Goal: Task Accomplishment & Management: Manage account settings

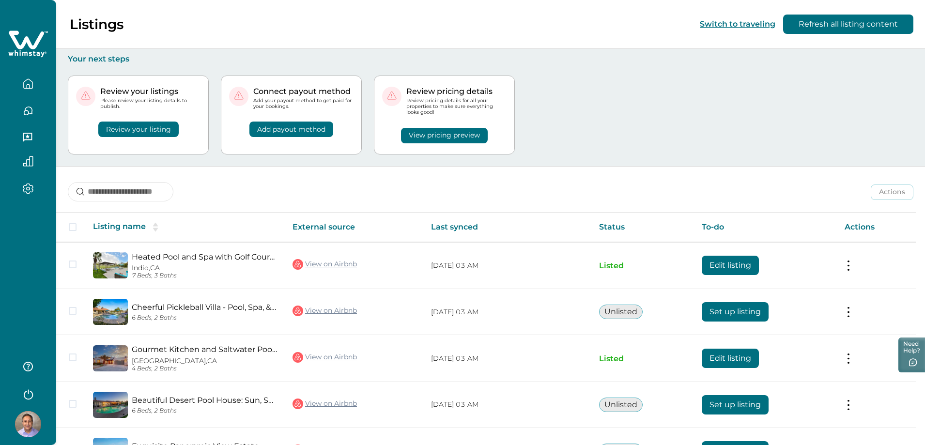
click at [440, 135] on button "View pricing preview" at bounding box center [444, 135] width 87 height 15
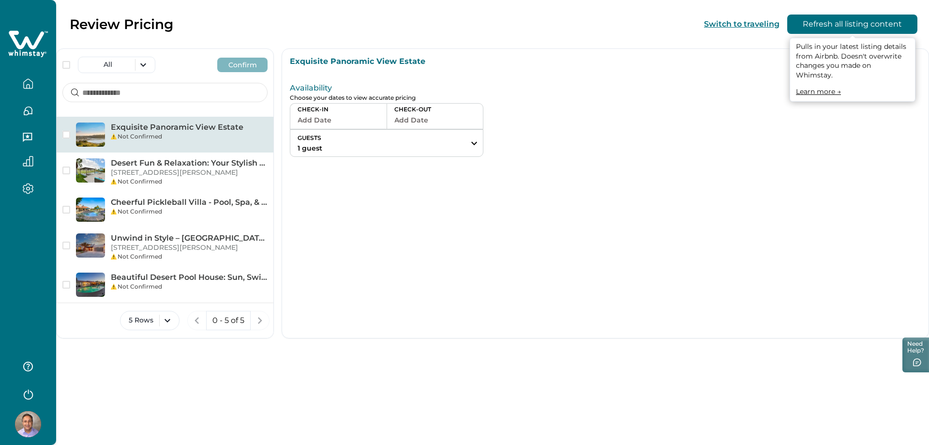
click at [833, 22] on button "Refresh all listing content" at bounding box center [853, 24] width 130 height 19
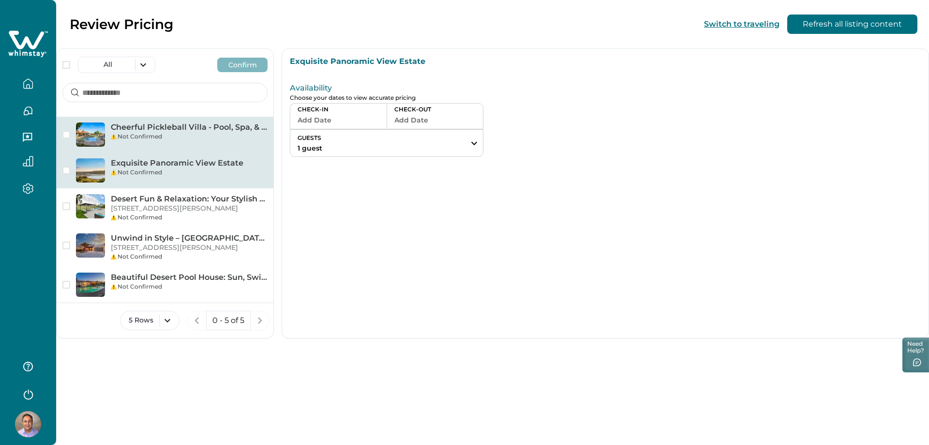
click at [158, 129] on p "Cheerful Pickleball Villa - Pool, Spa, & Sunshine" at bounding box center [189, 127] width 157 height 10
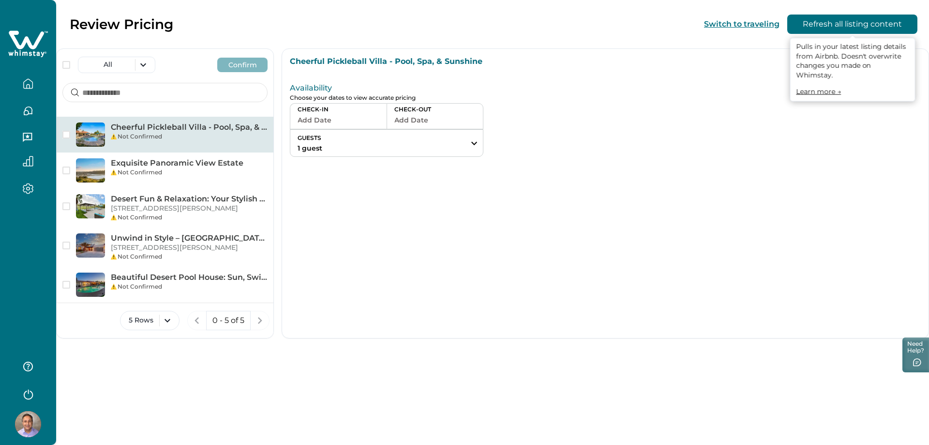
click at [863, 24] on button "Refresh all listing content" at bounding box center [853, 24] width 130 height 19
click at [822, 87] on link "Learn more →" at bounding box center [818, 91] width 45 height 9
click at [107, 122] on div "Cheerful Pickleball Villa - Pool, Spa, & Sunshine Not Confirmed" at bounding box center [165, 135] width 217 height 36
click at [398, 64] on p "Cheerful Pickleball Villa - Pool, Spa, & Sunshine" at bounding box center [605, 62] width 631 height 10
click at [92, 131] on img at bounding box center [90, 134] width 29 height 24
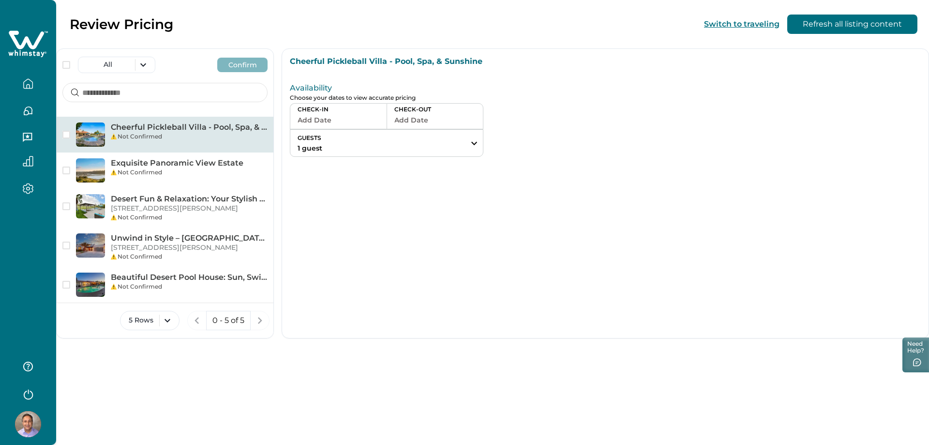
click at [92, 131] on img at bounding box center [90, 134] width 29 height 24
click at [134, 120] on div "Cheerful Pickleball Villa - Pool, Spa, & Sunshine Not Confirmed" at bounding box center [165, 135] width 217 height 36
click at [140, 125] on p "Cheerful Pickleball Villa - Pool, Spa, & Sunshine" at bounding box center [189, 127] width 157 height 10
click at [142, 125] on p "Cheerful Pickleball Villa - Pool, Spa, & Sunshine" at bounding box center [189, 127] width 157 height 10
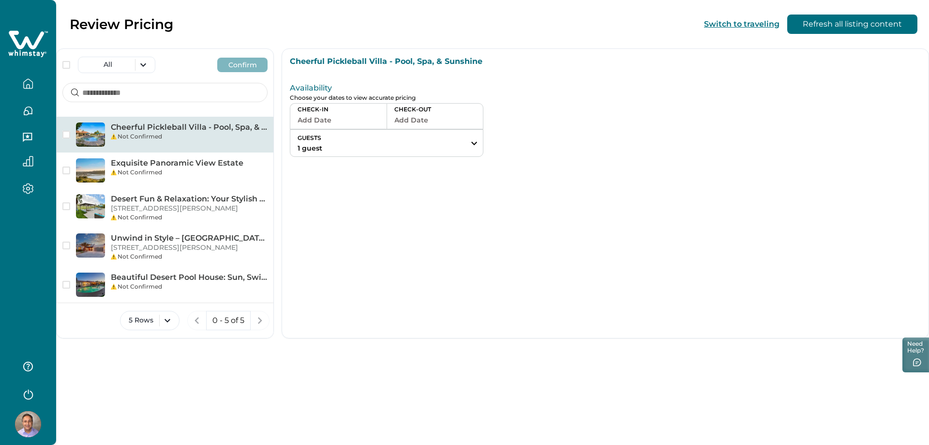
click at [30, 82] on icon "button" at bounding box center [28, 83] width 11 height 11
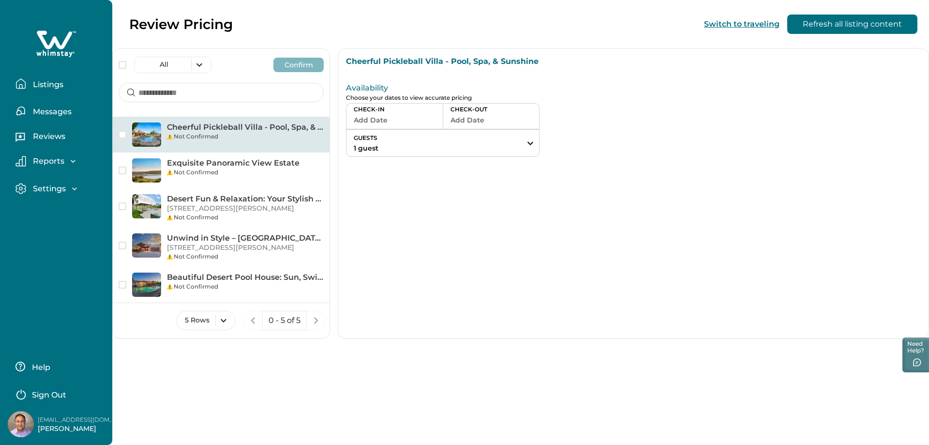
click at [53, 83] on p "Listings" at bounding box center [46, 85] width 33 height 10
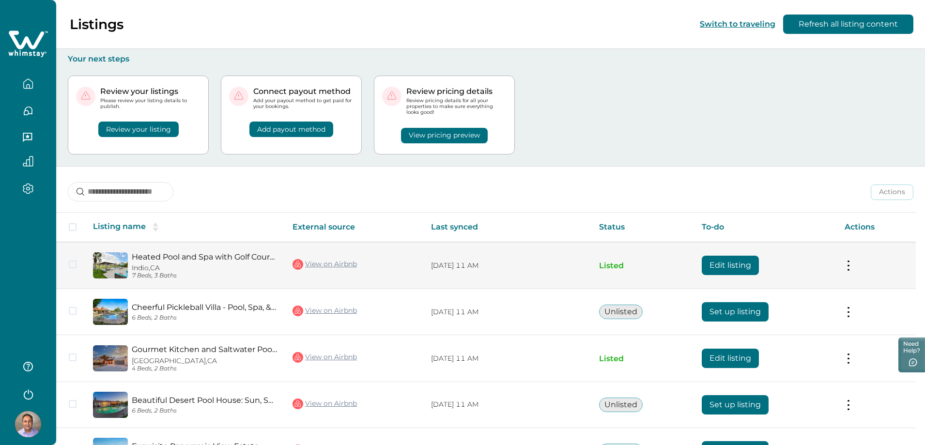
click at [232, 256] on link "Heated Pool and Spa with Golf Course Views - Stylish Desert Oasis" at bounding box center [204, 256] width 145 height 9
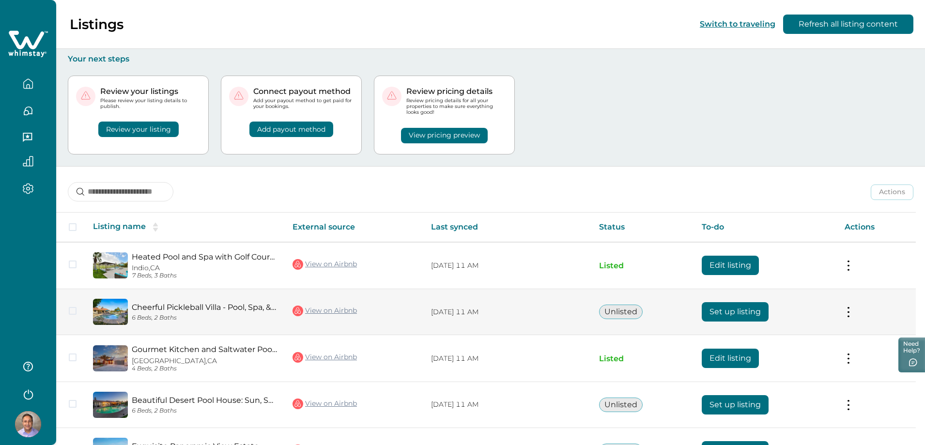
click at [225, 306] on link "Cheerful Pickleball Villa - Pool, Spa, & Sunshine" at bounding box center [204, 307] width 145 height 9
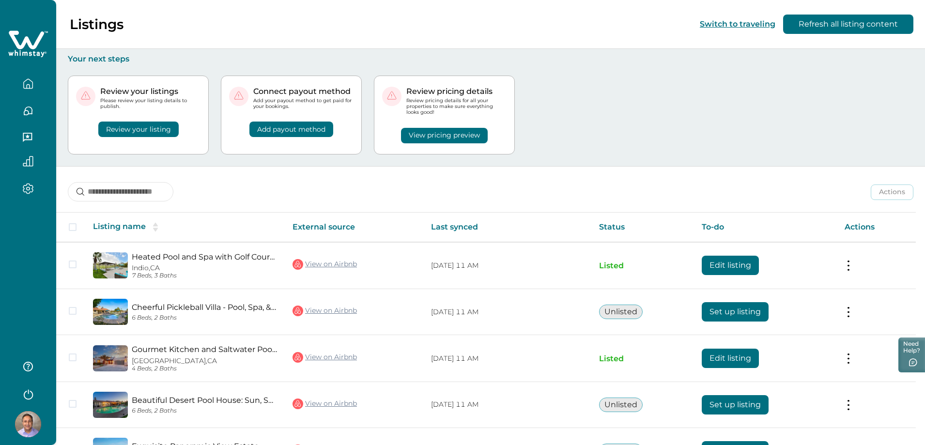
click at [450, 133] on button "View pricing preview" at bounding box center [444, 135] width 87 height 15
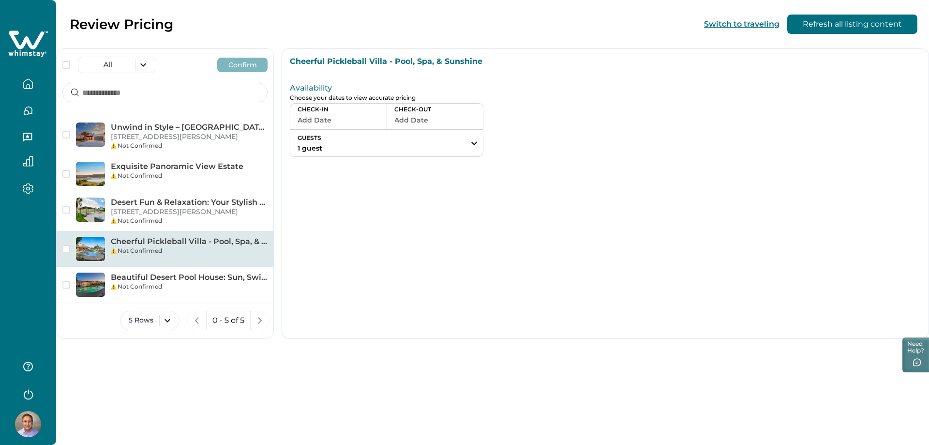
drag, startPoint x: 177, startPoint y: 259, endPoint x: 184, endPoint y: 254, distance: 9.0
click at [177, 255] on div "Not Confirmed" at bounding box center [189, 250] width 157 height 9
click at [188, 246] on p "Cheerful Pickleball Villa - Pool, Spa, & Sunshine" at bounding box center [189, 242] width 157 height 10
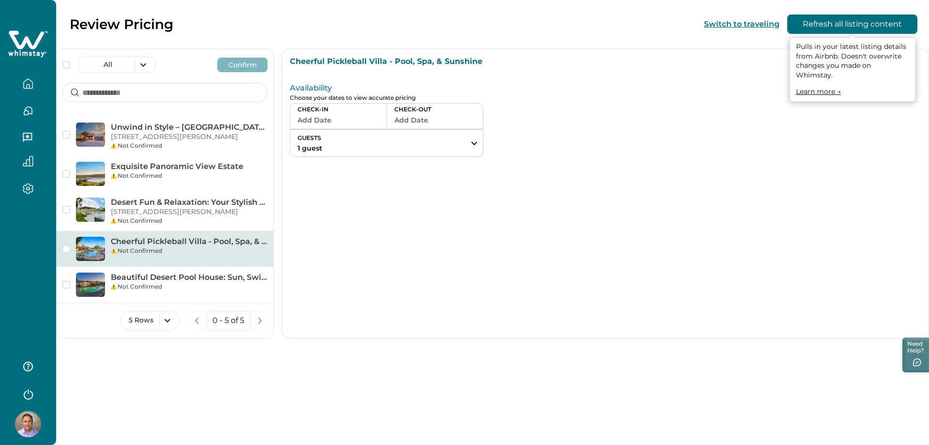
click at [850, 27] on button "Refresh all listing content" at bounding box center [853, 24] width 130 height 19
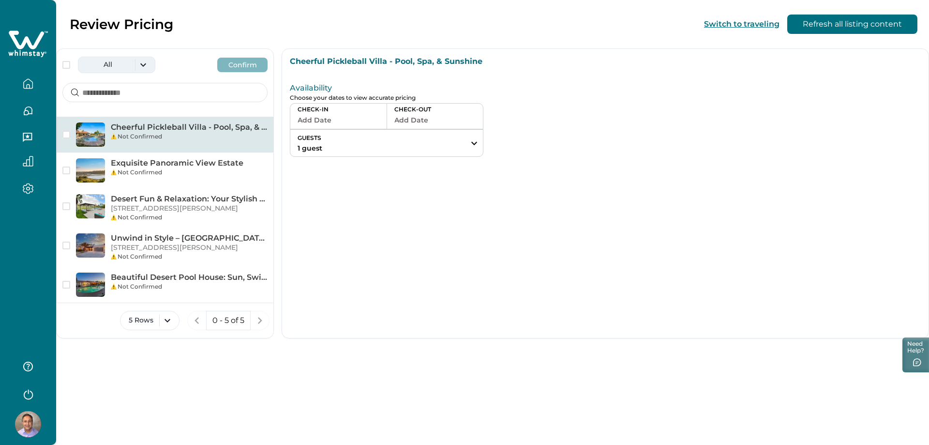
click at [148, 66] on button "All" at bounding box center [116, 65] width 77 height 16
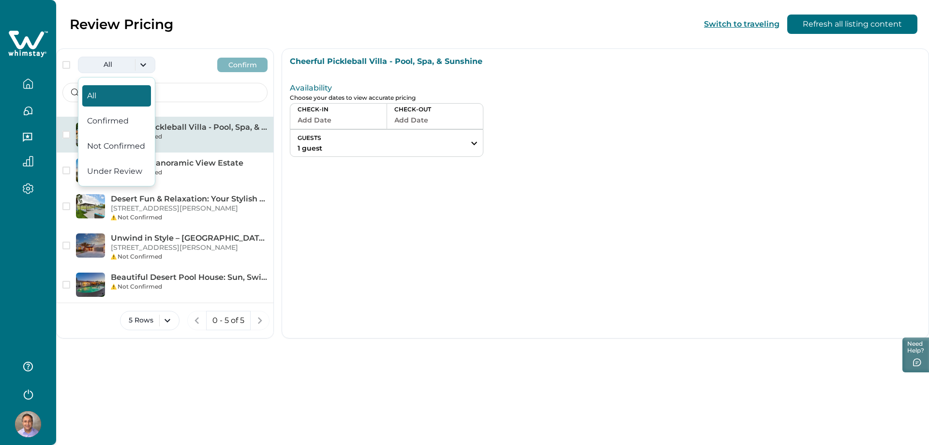
click at [189, 63] on div "All Confirm" at bounding box center [165, 61] width 217 height 24
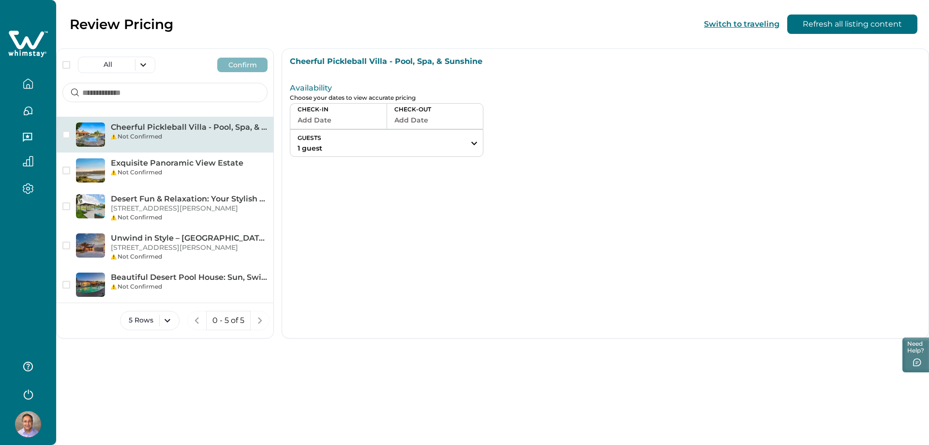
click at [160, 132] on div "Not Confirmed" at bounding box center [189, 136] width 157 height 9
click at [22, 83] on button "button" at bounding box center [28, 83] width 41 height 19
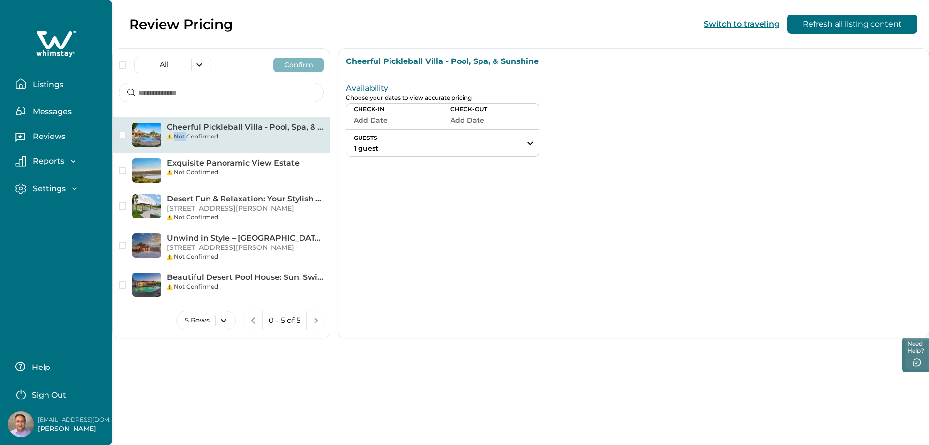
click at [44, 88] on p "Listings" at bounding box center [46, 85] width 33 height 10
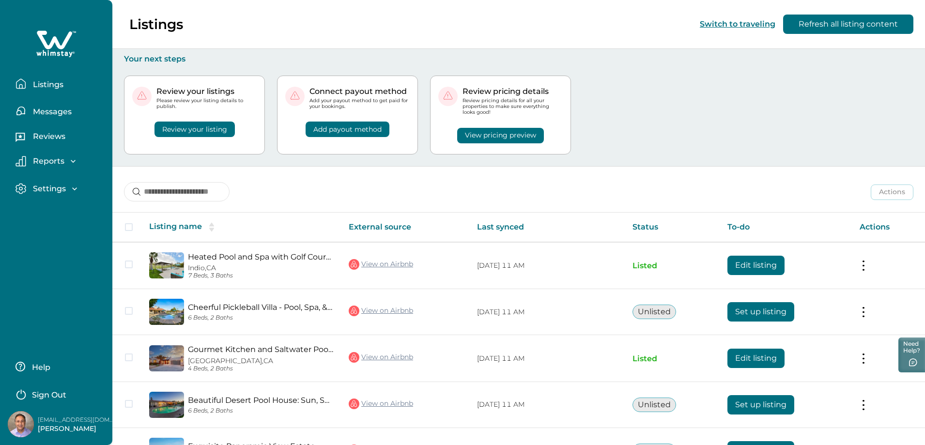
click at [181, 128] on button "Review your listing" at bounding box center [194, 129] width 80 height 15
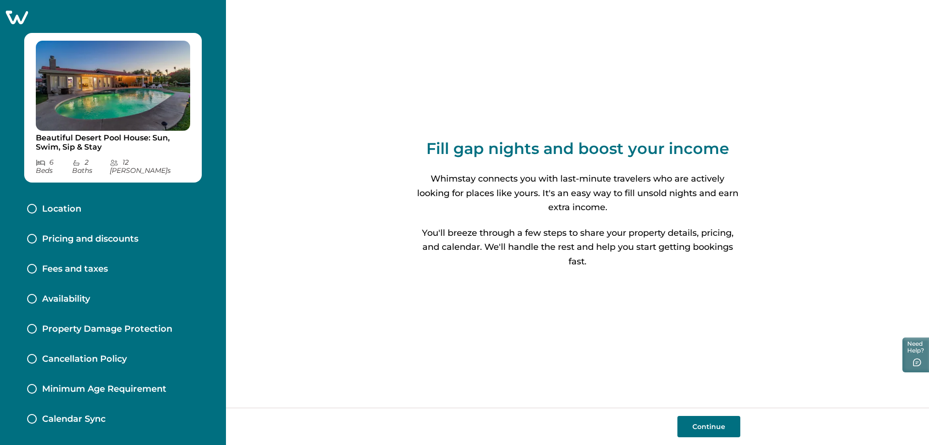
click at [721, 424] on button "Continue" at bounding box center [709, 426] width 63 height 21
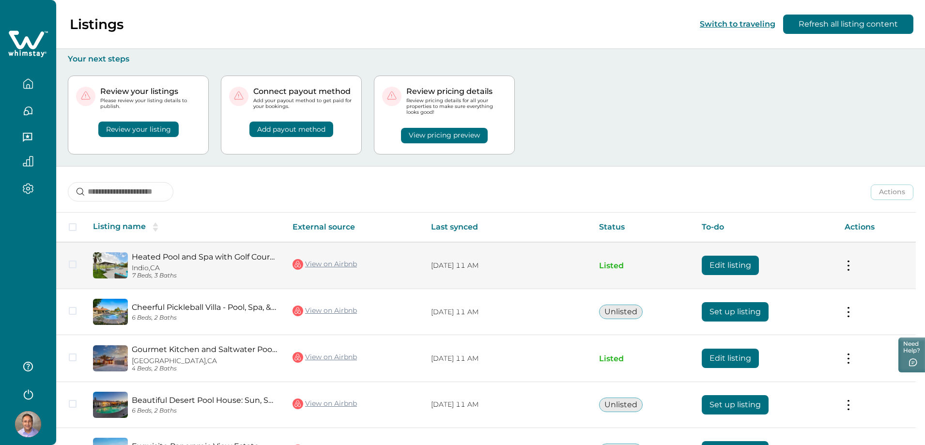
click at [851, 264] on button at bounding box center [848, 265] width 8 height 10
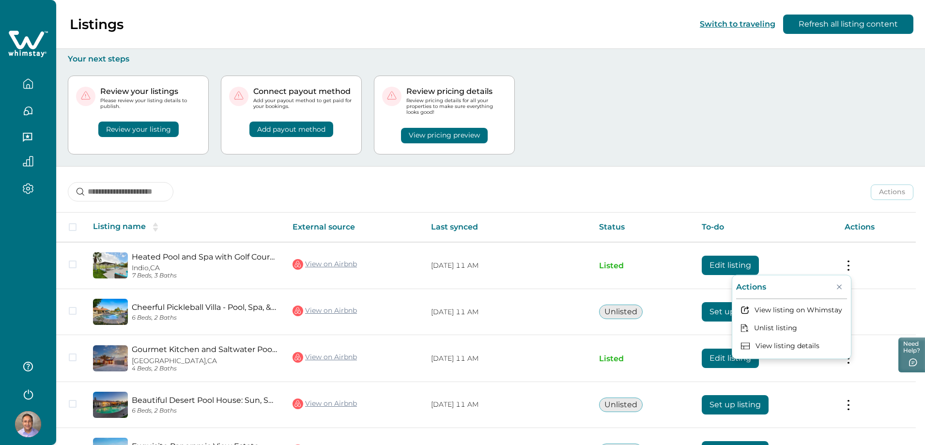
click at [789, 174] on div "Actions Actions Publish listing Unlist listing" at bounding box center [490, 185] width 868 height 36
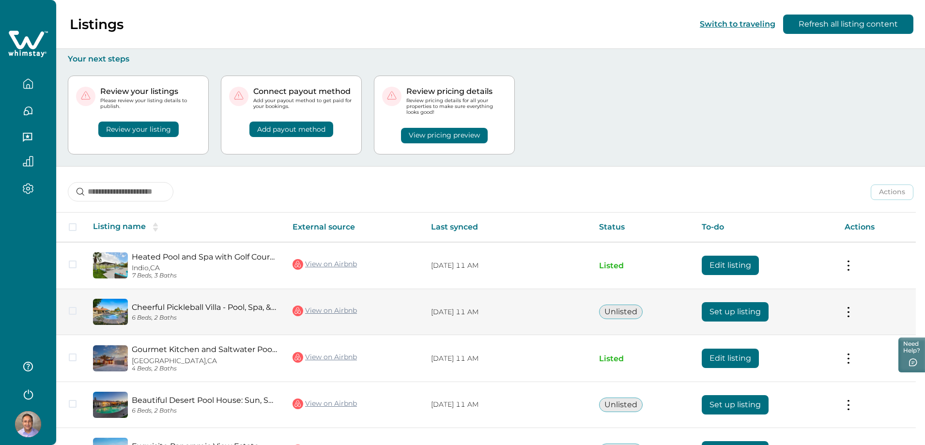
click at [843, 311] on td "Actions View listing on Whimstay" at bounding box center [876, 312] width 79 height 46
click at [852, 311] on button at bounding box center [848, 312] width 8 height 10
click at [619, 310] on button "Unlisted" at bounding box center [621, 311] width 44 height 15
click at [620, 309] on button "Unlisted" at bounding box center [621, 311] width 44 height 15
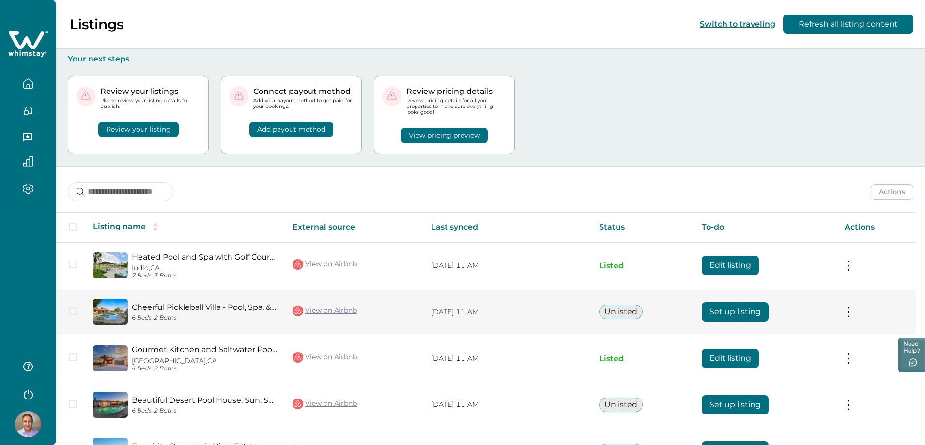
click at [181, 306] on link "Cheerful Pickleball Villa - Pool, Spa, & Sunshine" at bounding box center [204, 307] width 145 height 9
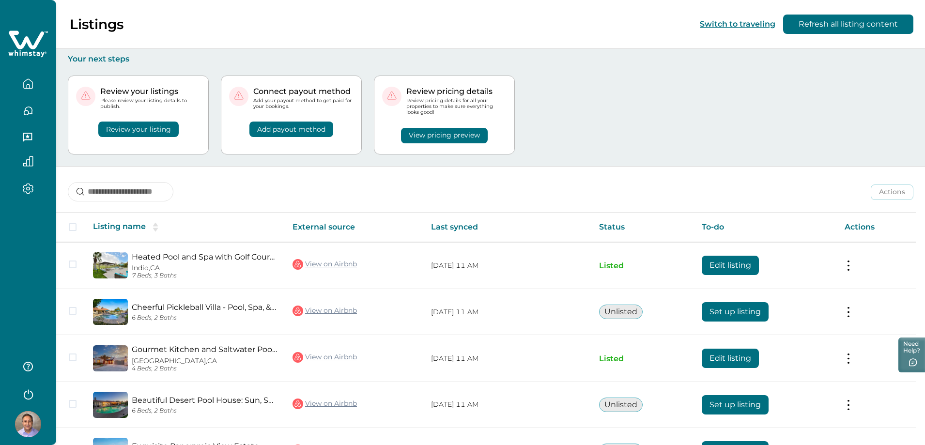
click at [294, 132] on button "Add payout method" at bounding box center [291, 129] width 84 height 15
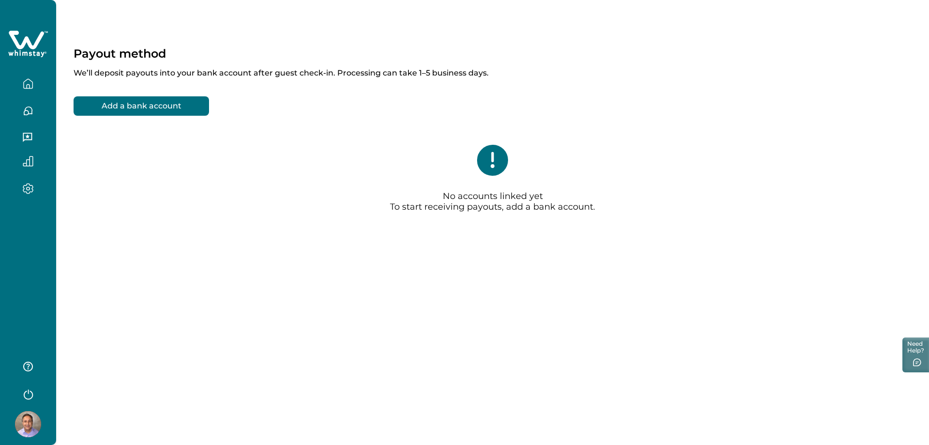
click at [175, 106] on button "Add a bank account" at bounding box center [142, 105] width 136 height 19
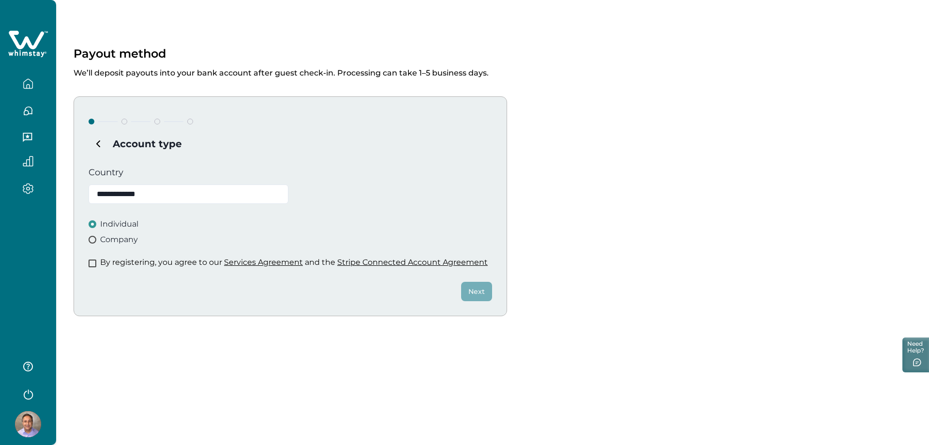
click at [89, 259] on span at bounding box center [93, 263] width 8 height 8
click at [472, 289] on button "Next" at bounding box center [476, 291] width 31 height 19
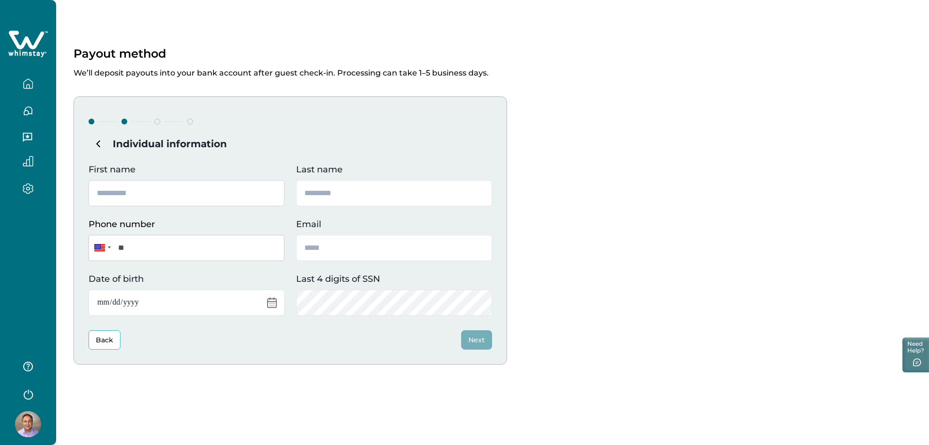
click at [142, 189] on input "First name" at bounding box center [187, 193] width 196 height 26
type input "******"
type input "*******"
type input "**********"
click at [166, 248] on input "**" at bounding box center [187, 248] width 196 height 26
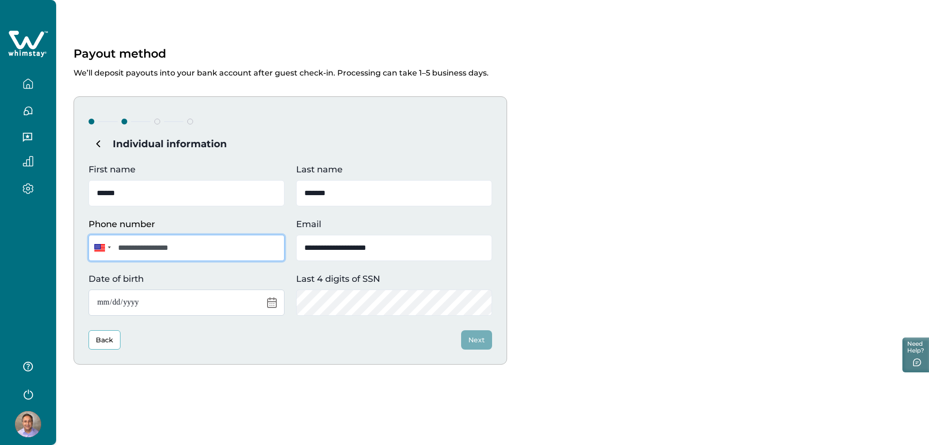
type input "**********"
click at [108, 301] on input "Date of birth" at bounding box center [187, 302] width 196 height 26
type input "**********"
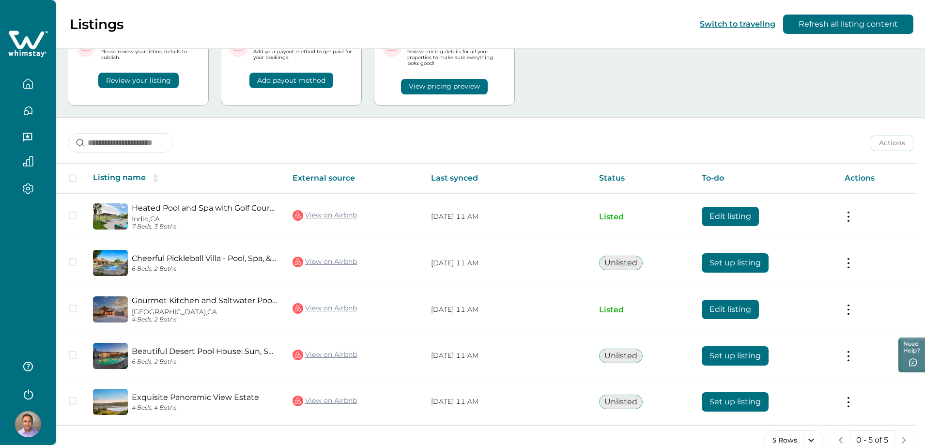
scroll to position [69, 0]
